Goal: Navigation & Orientation: Understand site structure

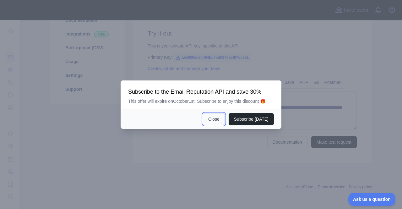
click at [219, 123] on button "Close" at bounding box center [214, 119] width 22 height 12
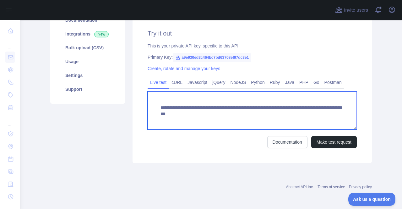
click at [219, 123] on textarea "**********" at bounding box center [252, 110] width 209 height 38
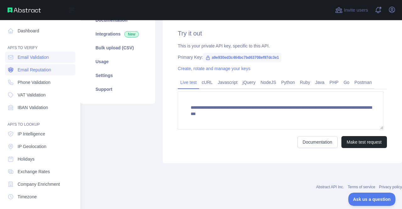
click at [13, 70] on icon at bounding box center [11, 70] width 6 height 6
click at [25, 78] on link "Phone Validation" at bounding box center [40, 82] width 70 height 11
click at [39, 70] on span "Email Reputation" at bounding box center [35, 70] width 34 height 6
click at [44, 57] on span "Email Validation" at bounding box center [33, 57] width 31 height 6
click at [39, 76] on nav "Dashboard API'S TO VERIFY Email Validation Email Reputation Phone Validation VA…" at bounding box center [40, 143] width 70 height 246
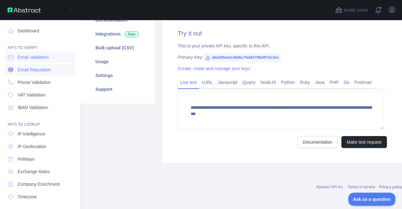
click at [36, 72] on span "Email Reputation" at bounding box center [35, 70] width 34 height 6
